Goal: Task Accomplishment & Management: Use online tool/utility

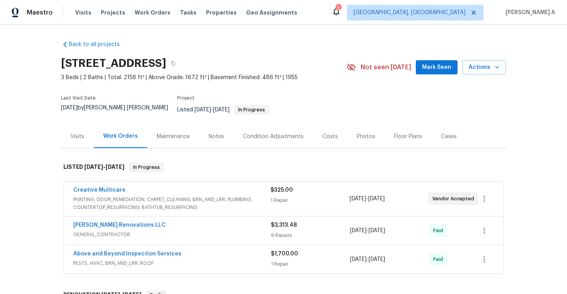
click at [236, 186] on div "Creative Multicare" at bounding box center [171, 190] width 197 height 9
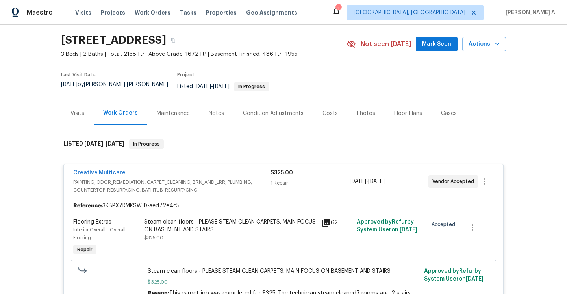
scroll to position [46, 0]
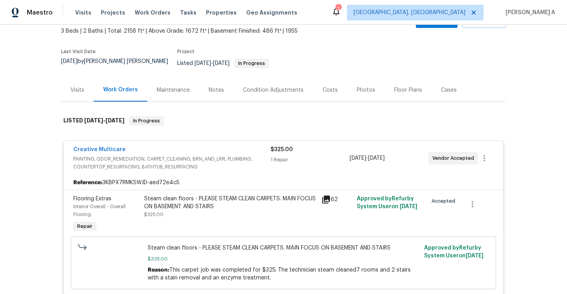
click at [221, 155] on span "PAINTING, ODOR_REMEDIATION, CARPET_CLEANING, BRN_AND_LRR, PLUMBING, COUNTERTOP_…" at bounding box center [171, 163] width 197 height 16
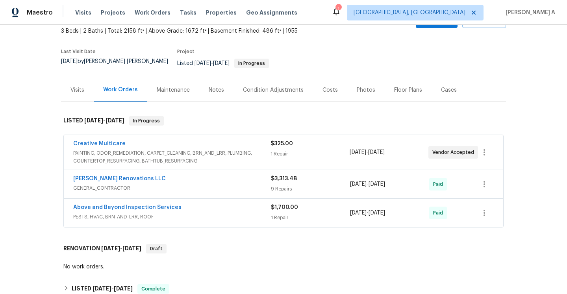
click at [77, 86] on div "Visits" at bounding box center [78, 90] width 14 height 8
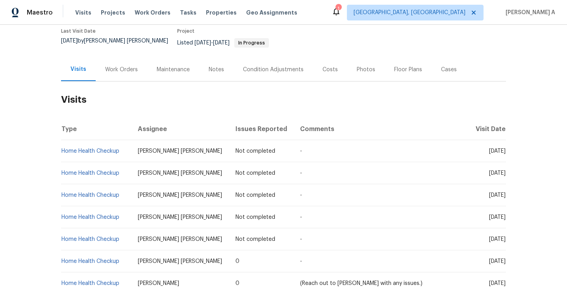
scroll to position [61, 0]
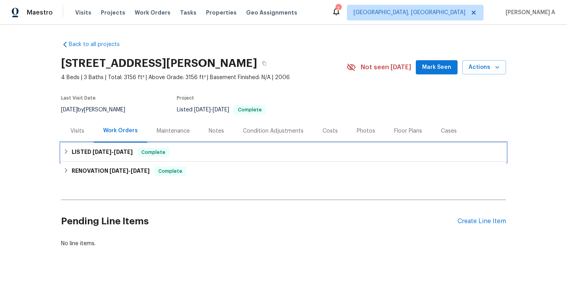
click at [104, 148] on h6 "LISTED 5/30/25 - 5/31/25" at bounding box center [102, 152] width 61 height 9
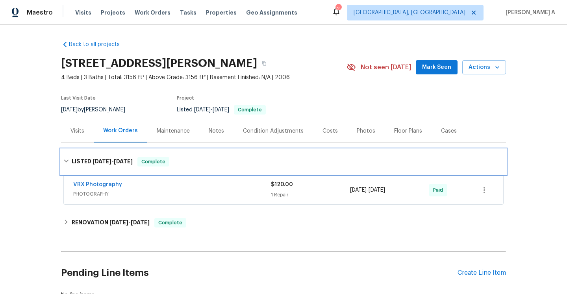
click at [110, 155] on div "LISTED 5/30/25 - 5/31/25 Complete" at bounding box center [283, 161] width 445 height 25
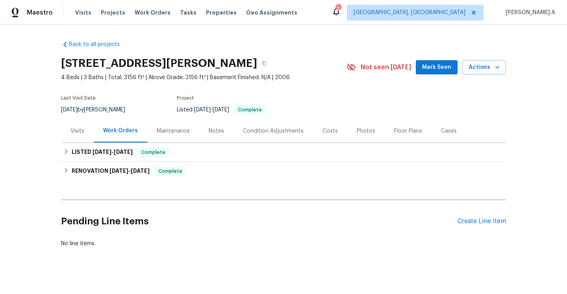
click at [78, 127] on div "Visits" at bounding box center [78, 131] width 14 height 8
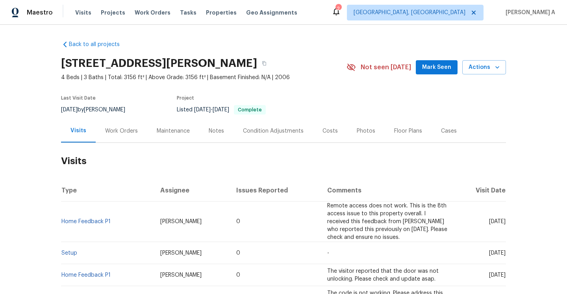
click at [123, 126] on div "Work Orders" at bounding box center [122, 130] width 52 height 23
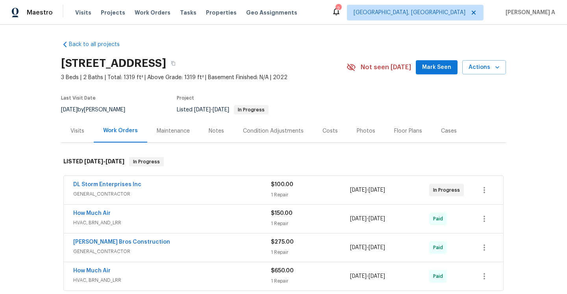
click at [200, 190] on div "DL Storm Enterprises Inc" at bounding box center [172, 185] width 198 height 9
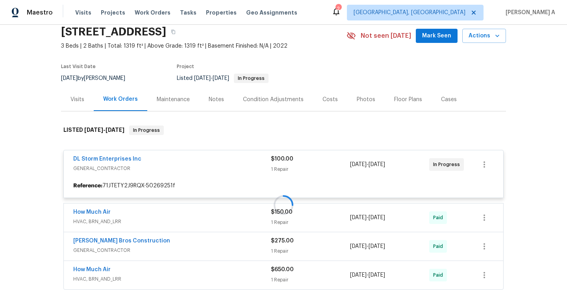
scroll to position [41, 0]
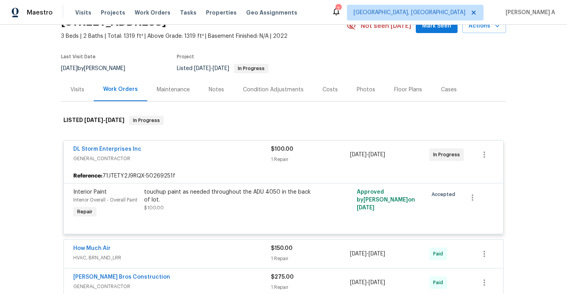
click at [180, 152] on div "DL Storm Enterprises Inc" at bounding box center [172, 149] width 198 height 9
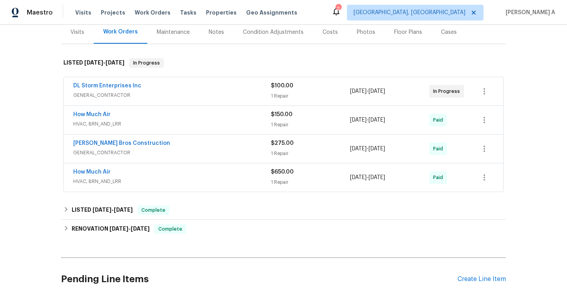
scroll to position [105, 0]
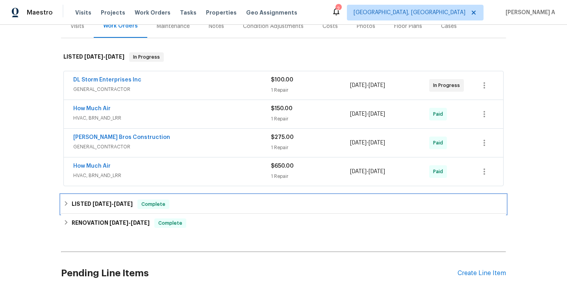
click at [205, 199] on div "LISTED 1/31/25 - 2/1/25 Complete" at bounding box center [283, 204] width 445 height 19
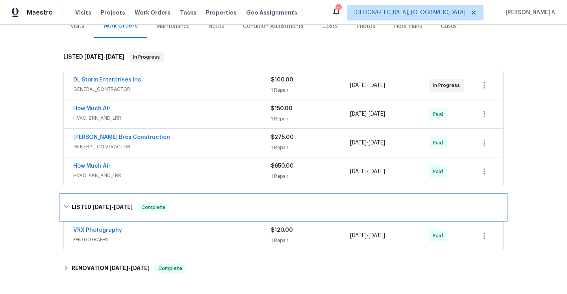
click at [205, 199] on div "LISTED 1/31/25 - 2/1/25 Complete" at bounding box center [283, 207] width 445 height 25
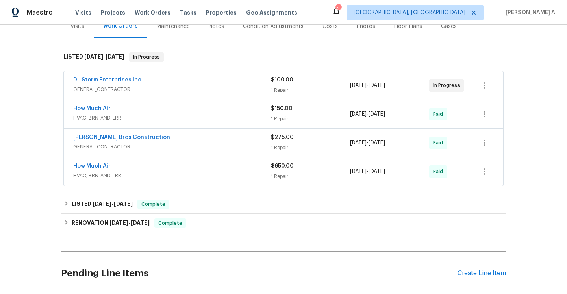
click at [79, 28] on div "Visits" at bounding box center [78, 26] width 14 height 8
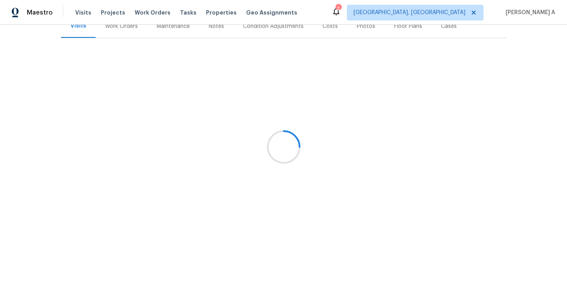
scroll to position [104, 0]
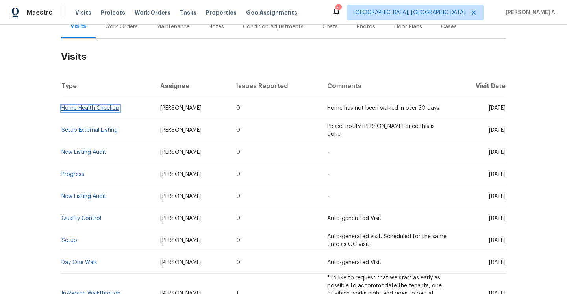
click at [109, 110] on link "Home Health Checkup" at bounding box center [90, 109] width 58 height 6
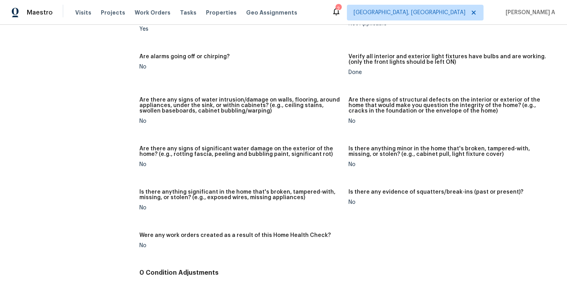
scroll to position [518, 0]
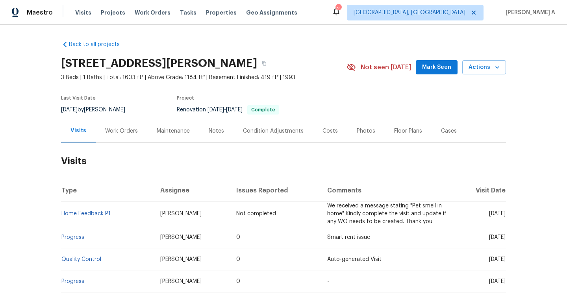
click at [114, 138] on div "Work Orders" at bounding box center [122, 130] width 52 height 23
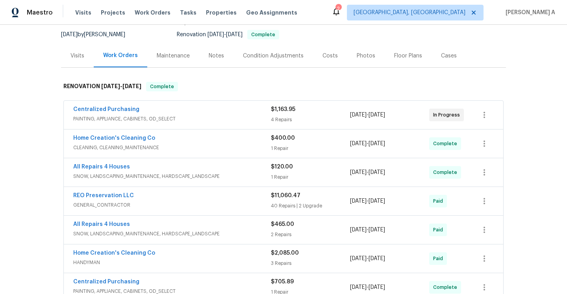
scroll to position [59, 0]
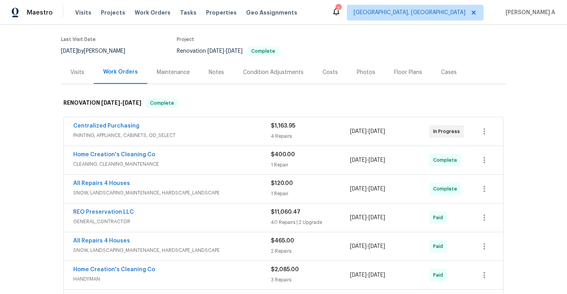
click at [74, 64] on div "Visits" at bounding box center [77, 72] width 33 height 23
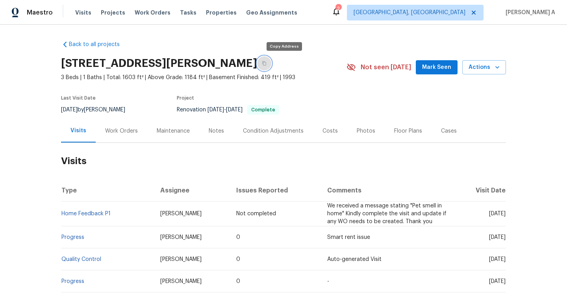
click at [266, 62] on icon "button" at bounding box center [264, 63] width 4 height 4
click at [53, 11] on div "Maestro Visits Projects Work Orders Tasks Properties Geo Assignments" at bounding box center [153, 13] width 307 height 16
click at [49, 11] on span "Maestro" at bounding box center [40, 13] width 26 height 8
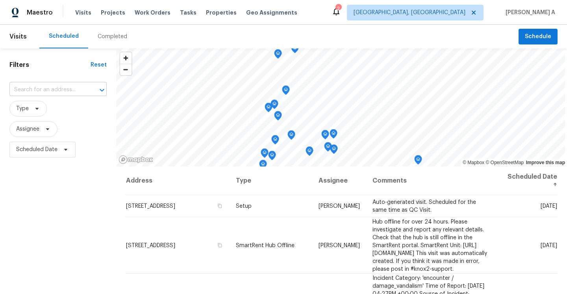
click at [70, 89] on input "text" at bounding box center [46, 90] width 75 height 12
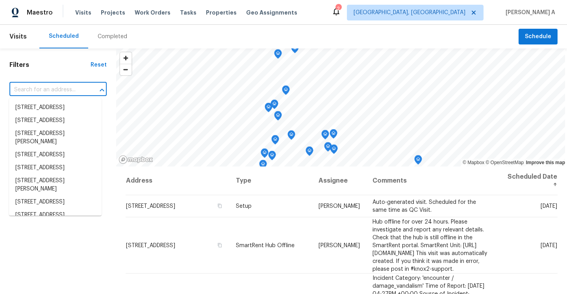
paste input "[STREET_ADDRESS][PERSON_NAME]"
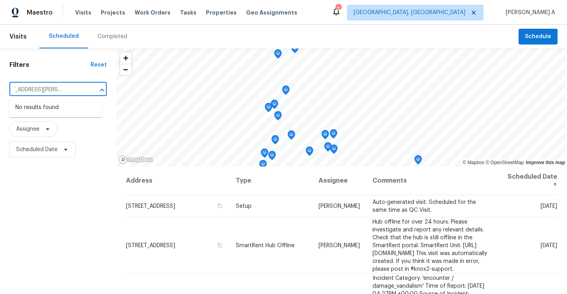
type input "[STREET_ADDRESS][PERSON_NAME]"
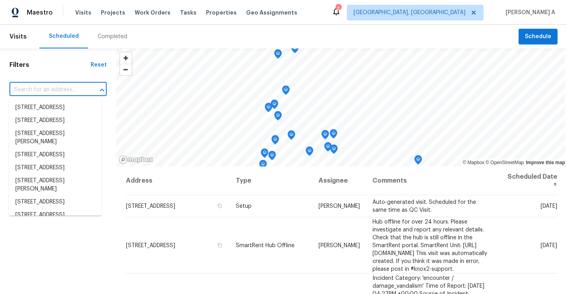
scroll to position [0, 0]
click at [453, 15] on span "[GEOGRAPHIC_DATA], [GEOGRAPHIC_DATA]" at bounding box center [410, 13] width 112 height 8
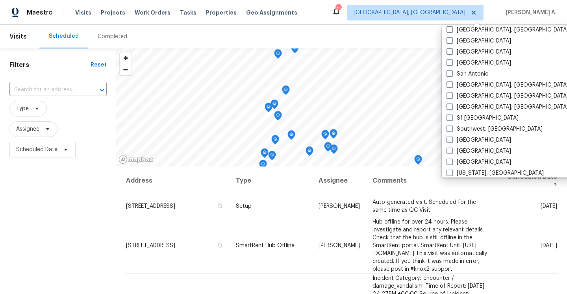
scroll to position [528, 0]
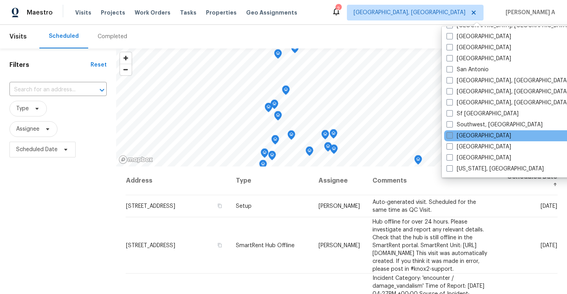
click at [467, 135] on label "[GEOGRAPHIC_DATA]" at bounding box center [479, 136] width 65 height 8
click at [452, 135] on input "[GEOGRAPHIC_DATA]" at bounding box center [449, 134] width 5 height 5
checkbox input "true"
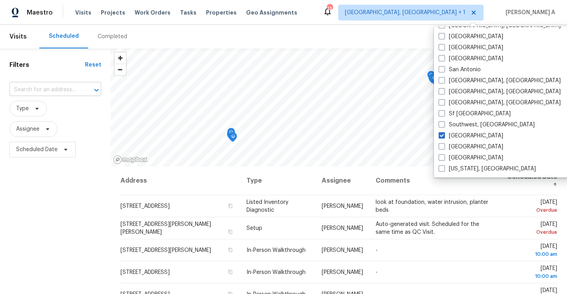
click at [58, 92] on input "text" at bounding box center [44, 90] width 70 height 12
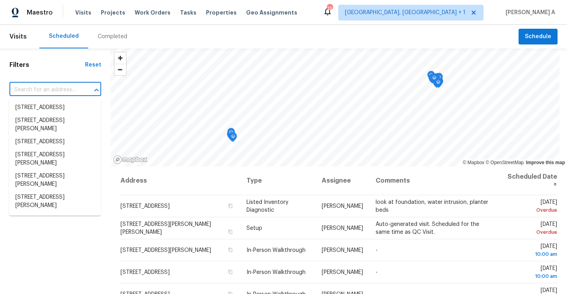
paste input "[STREET_ADDRESS][PERSON_NAME]"
type input "[STREET_ADDRESS][PERSON_NAME]"
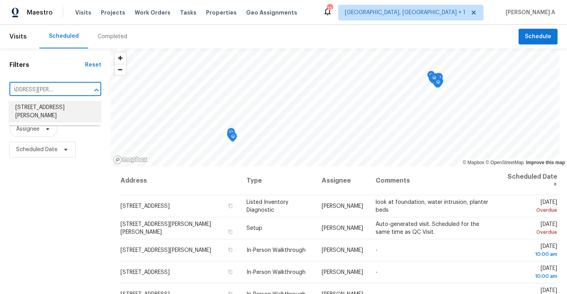
click at [61, 112] on li "[STREET_ADDRESS][PERSON_NAME]" at bounding box center [55, 111] width 92 height 21
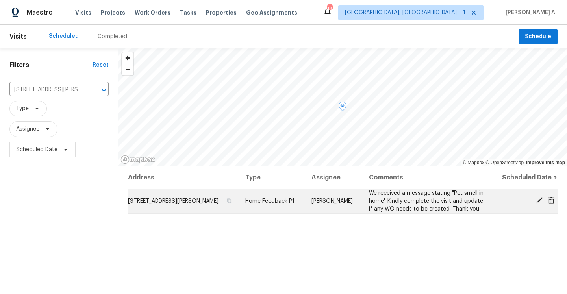
click at [538, 201] on icon at bounding box center [539, 200] width 6 height 6
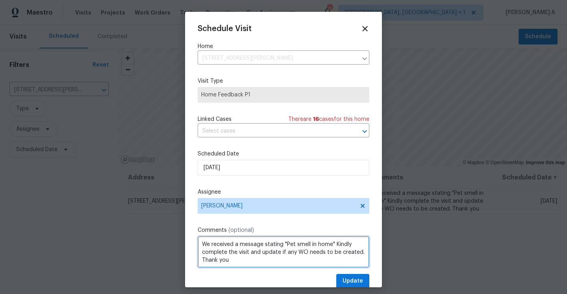
click at [334, 245] on textarea "We received a message stating "Pet smell in home" Kindly complete the visit and…" at bounding box center [284, 252] width 172 height 32
paste textarea "Broken windows seals....stick-on windows on garage door look cheap."
click at [0, 0] on span "seals...stick-on" at bounding box center [0, 0] width 0 height 0
click at [0, 0] on span "garage" at bounding box center [0, 0] width 0 height 0
click at [0, 0] on qb-div "Replace with cheap." at bounding box center [0, 0] width 0 height 0
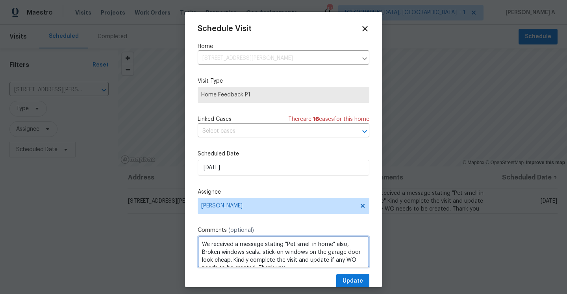
scroll to position [9, 0]
type textarea "We received a message stating "Pet smell in home" also, Broken windows seals...…"
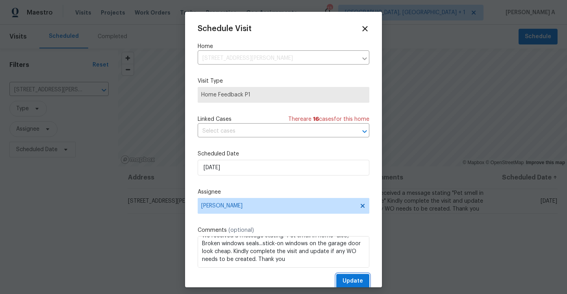
click at [354, 280] on span "Update" at bounding box center [353, 282] width 20 height 10
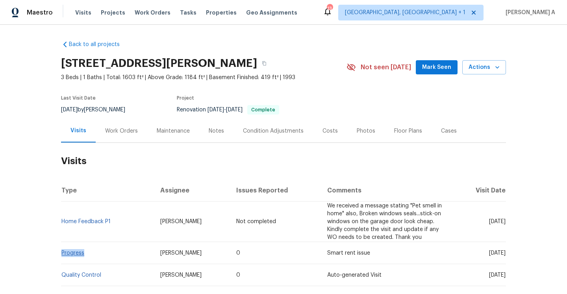
drag, startPoint x: 95, startPoint y: 254, endPoint x: 62, endPoint y: 254, distance: 33.1
click at [62, 254] on td "Progress" at bounding box center [107, 253] width 93 height 22
copy link "Progress"
click at [106, 124] on div "Work Orders" at bounding box center [122, 130] width 52 height 23
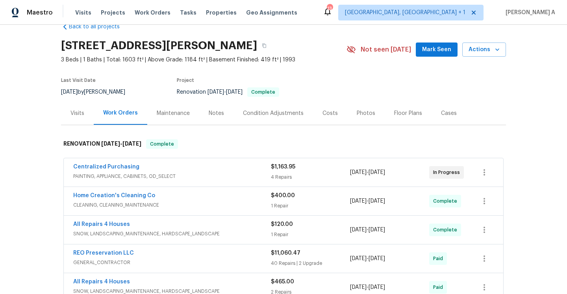
scroll to position [21, 0]
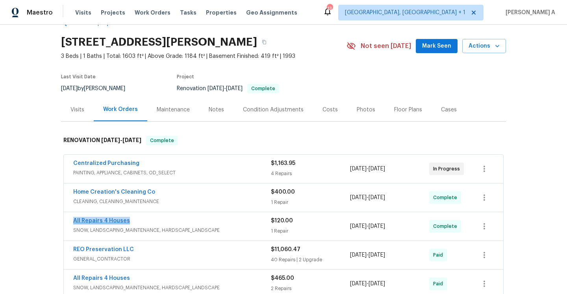
drag, startPoint x: 141, startPoint y: 223, endPoint x: 74, endPoint y: 220, distance: 67.0
click at [74, 220] on div "All Repairs 4 Houses" at bounding box center [172, 221] width 198 height 9
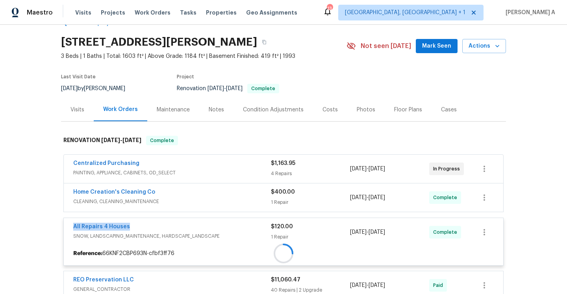
copy link "All Repairs 4 Houses"
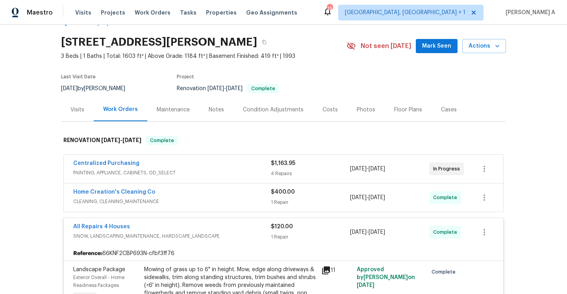
click at [80, 104] on div "Visits" at bounding box center [77, 109] width 33 height 23
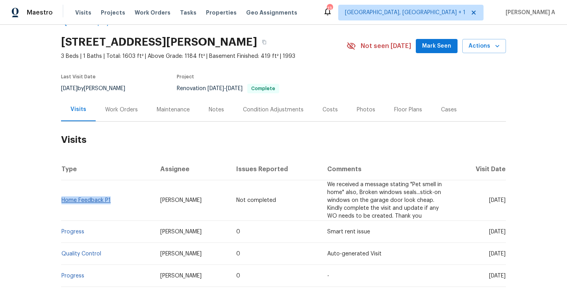
drag, startPoint x: 113, startPoint y: 201, endPoint x: 62, endPoint y: 200, distance: 51.2
click at [62, 200] on td "Home Feedback P1" at bounding box center [107, 200] width 93 height 41
copy link "Home Feedback P1"
